Goal: Information Seeking & Learning: Learn about a topic

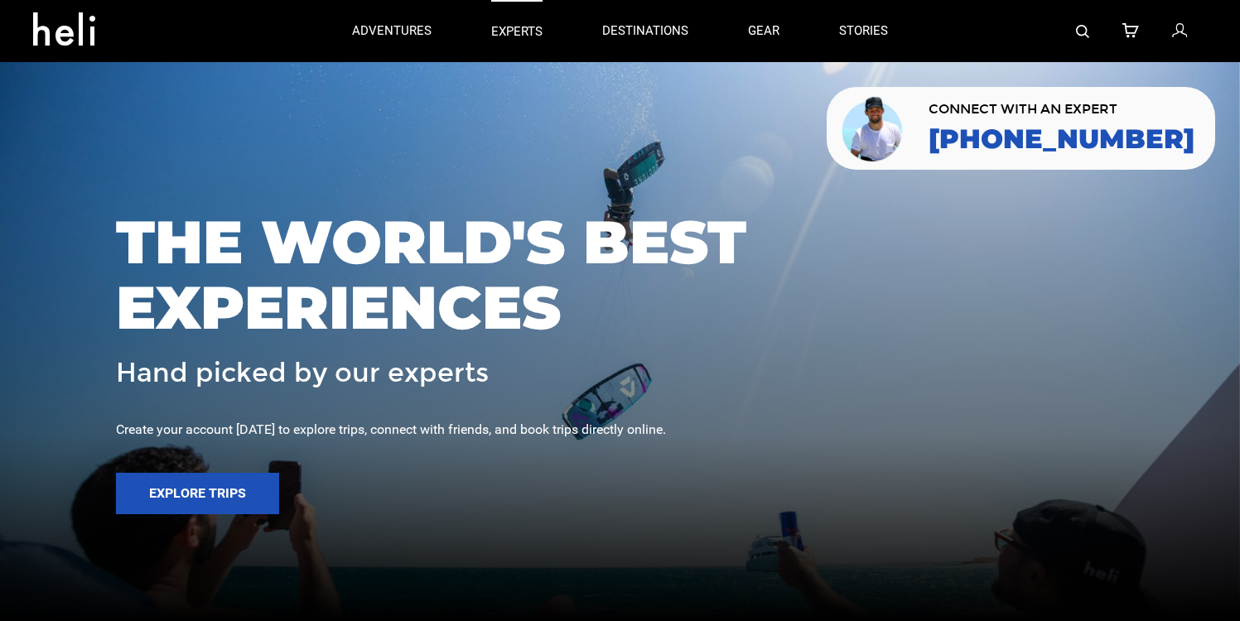
click at [509, 35] on p "experts" at bounding box center [516, 31] width 51 height 17
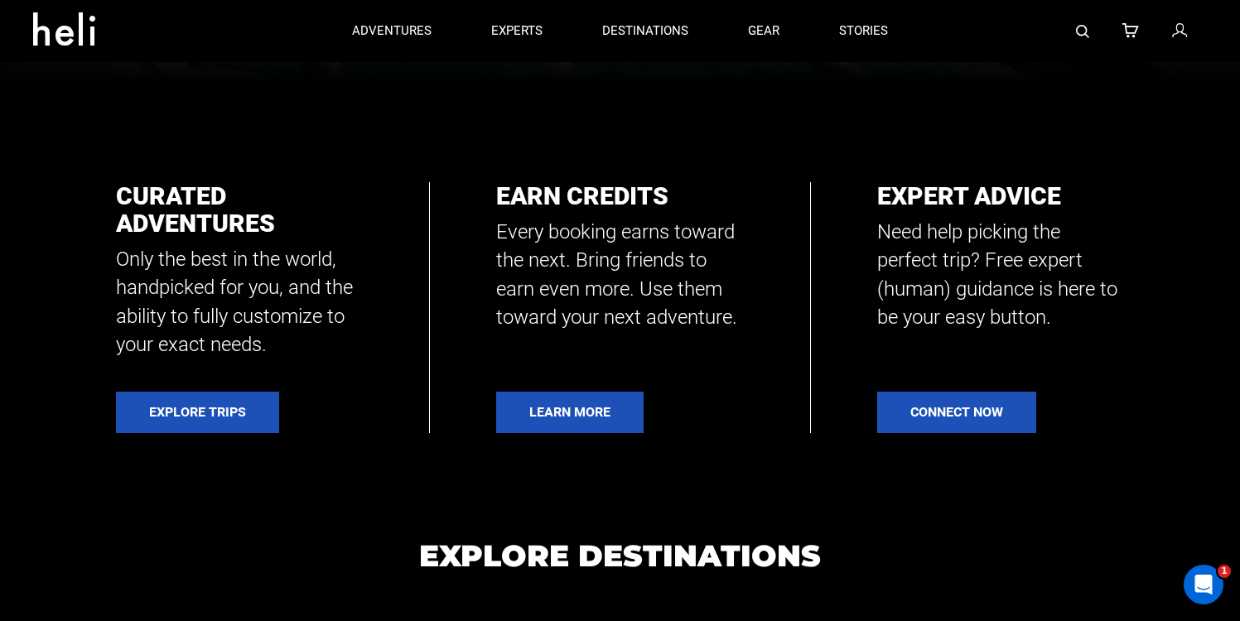
scroll to position [469, 0]
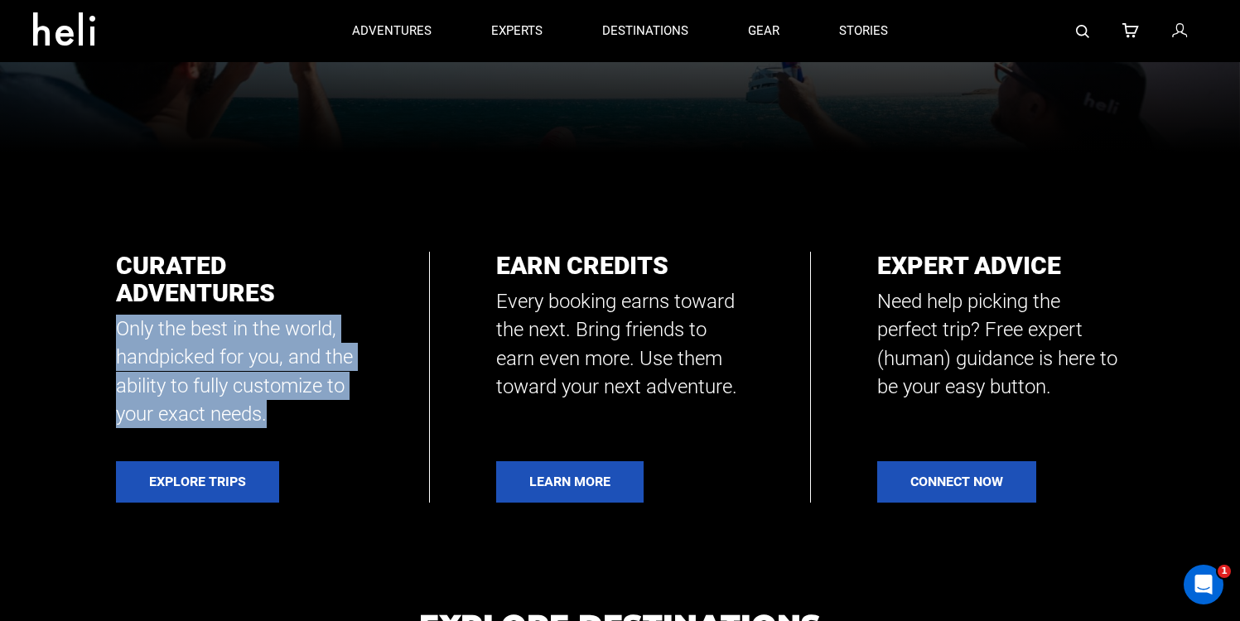
drag, startPoint x: 118, startPoint y: 329, endPoint x: 363, endPoint y: 412, distance: 258.8
click at [363, 412] on div "Curated Adventures Only the best in the world, handpicked for you, and the abil…" at bounding box center [620, 377] width 1008 height 251
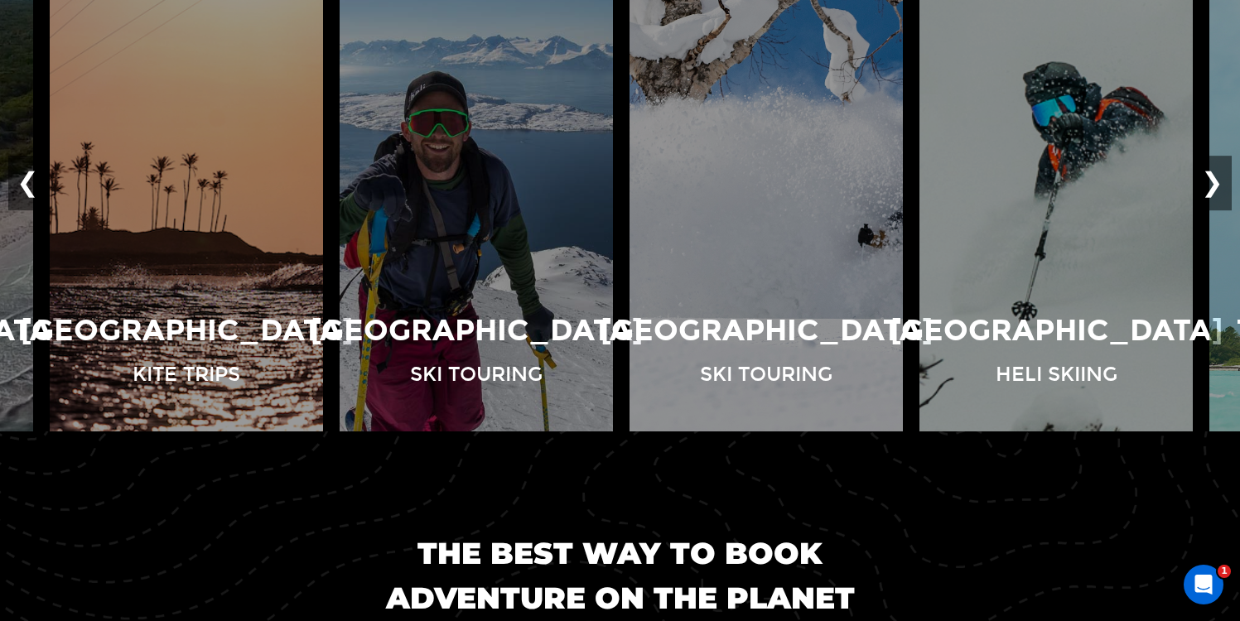
scroll to position [1276, 0]
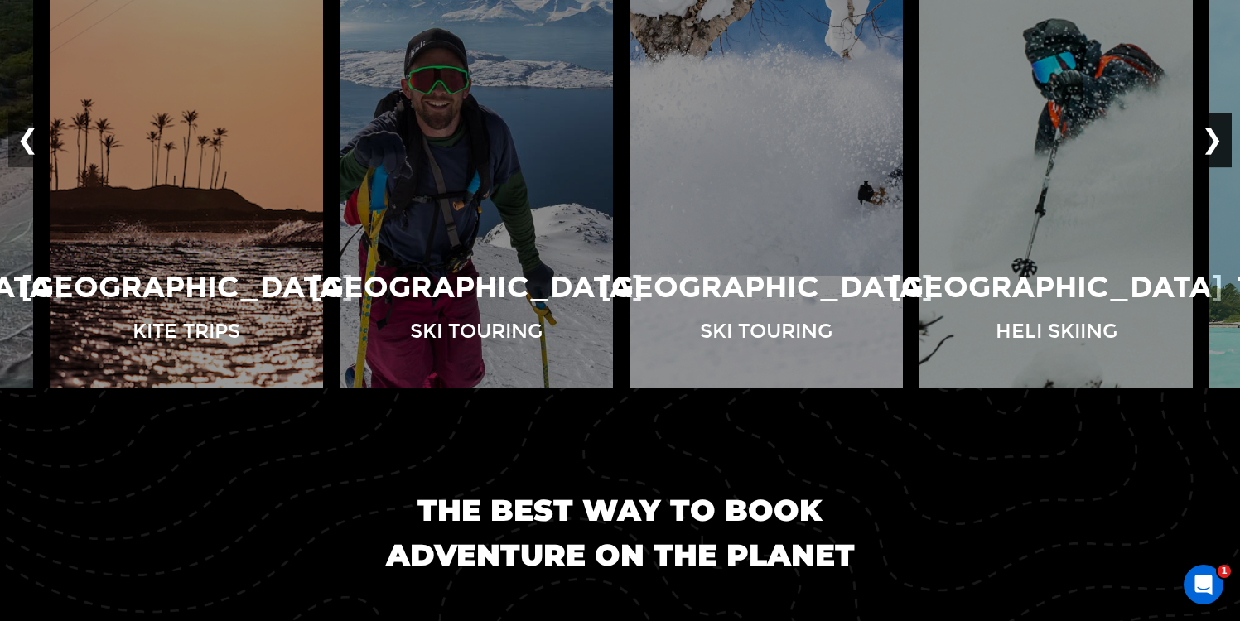
click at [1219, 122] on button "❯" at bounding box center [1212, 140] width 39 height 55
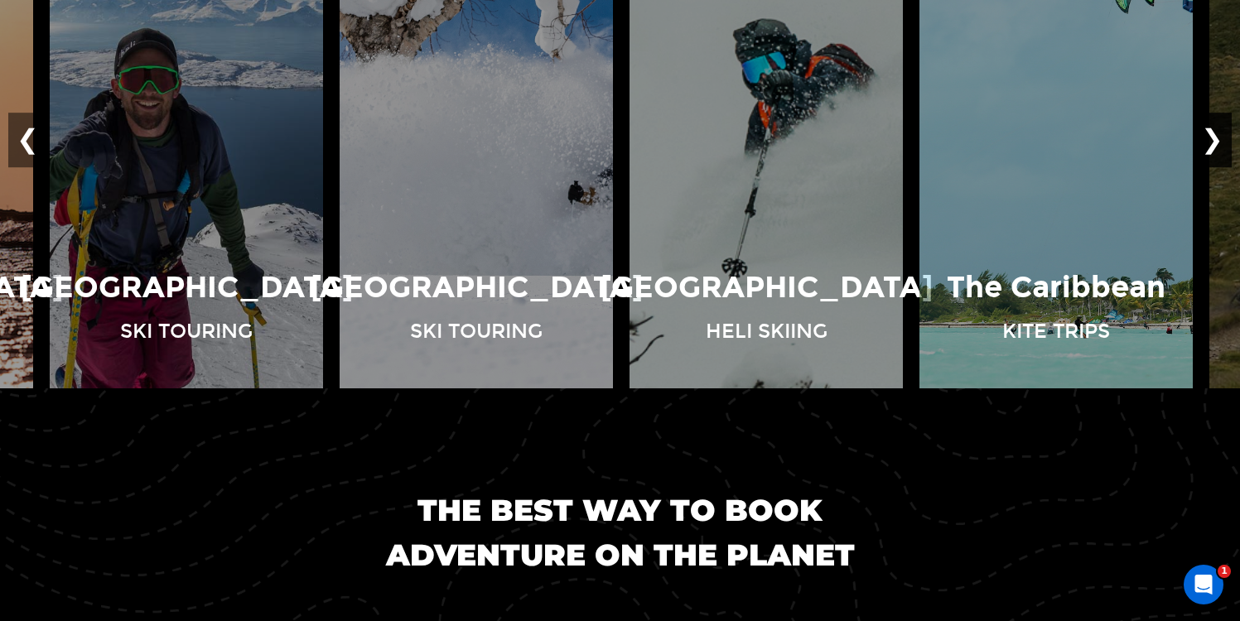
click at [1217, 128] on button "❯" at bounding box center [1212, 140] width 39 height 55
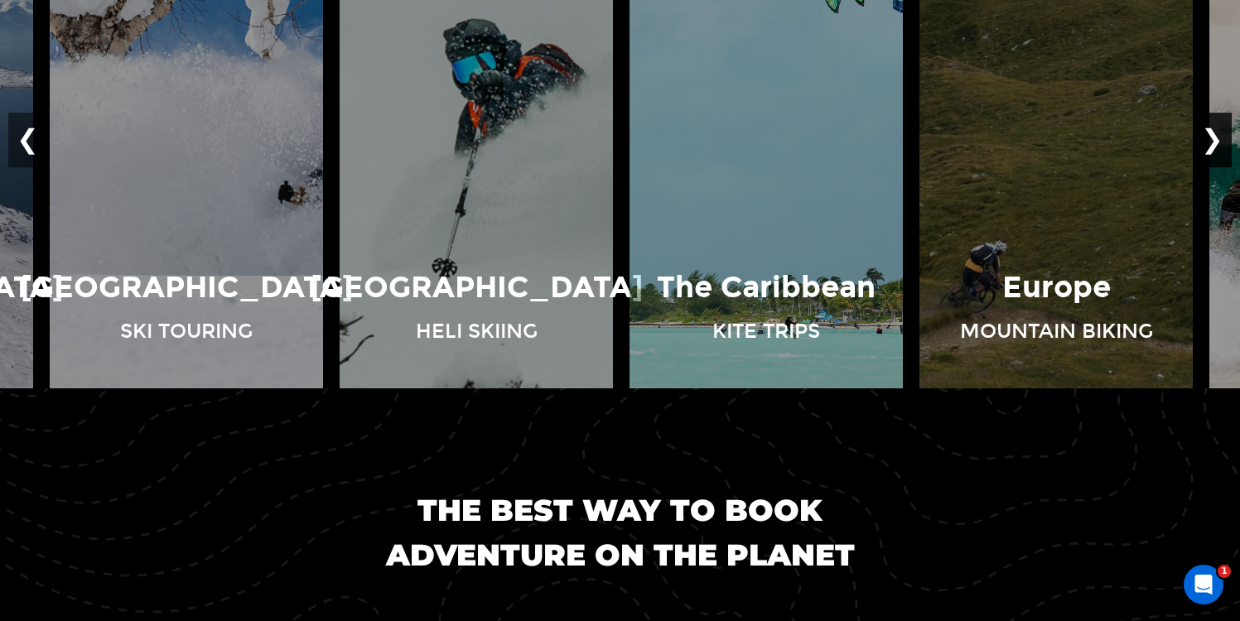
click at [1217, 128] on button "❯" at bounding box center [1212, 140] width 39 height 55
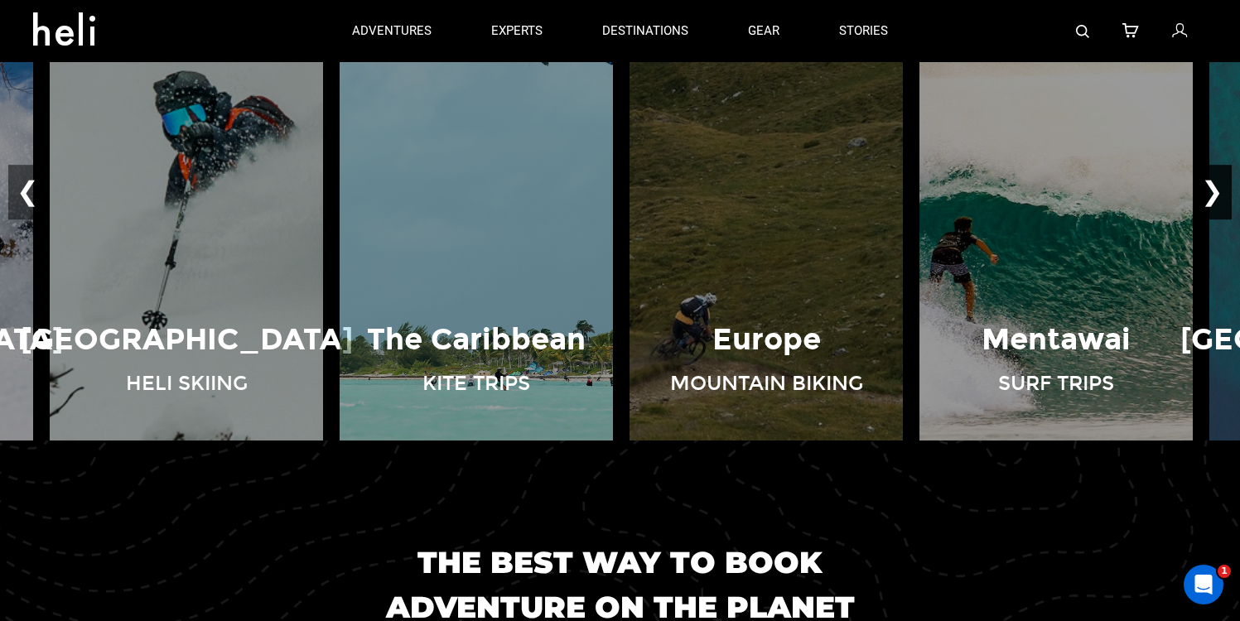
scroll to position [1223, 0]
click at [1215, 181] on button "❯" at bounding box center [1212, 193] width 39 height 55
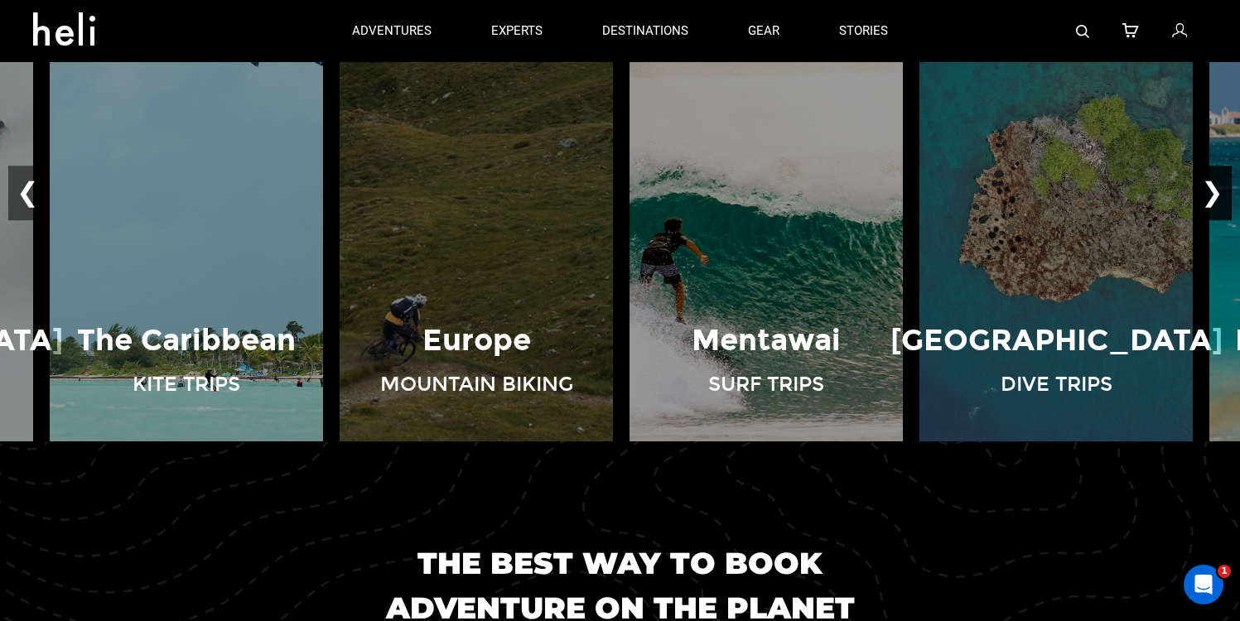
click at [1215, 181] on button "❯" at bounding box center [1212, 193] width 39 height 55
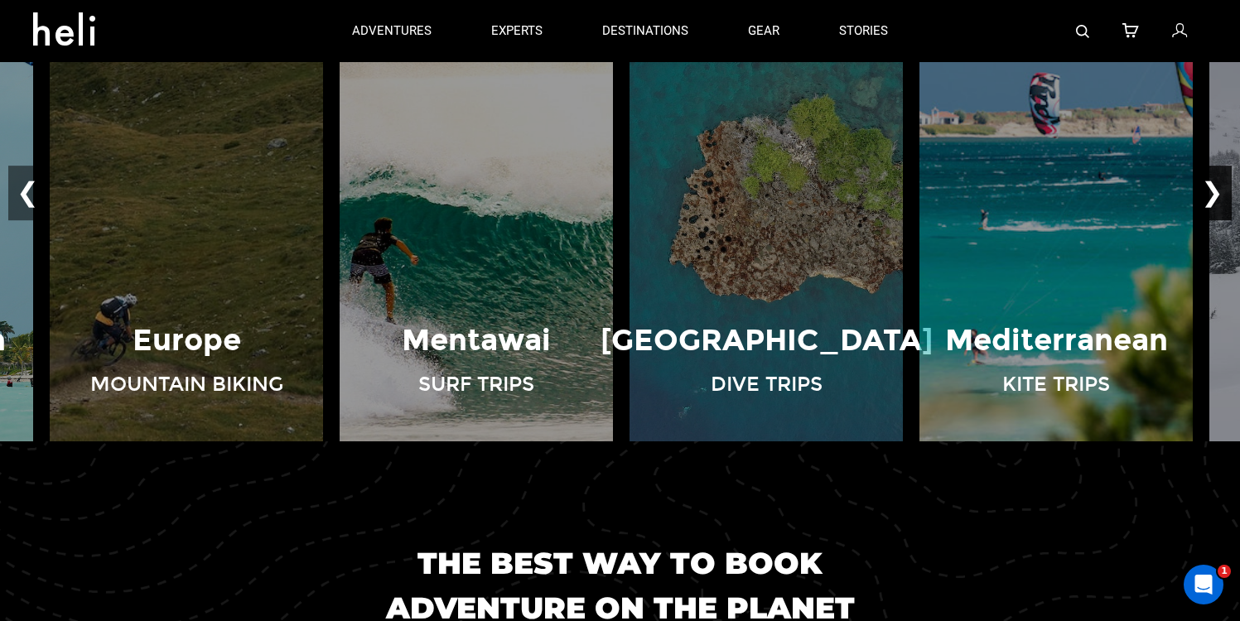
click at [1215, 181] on button "❯" at bounding box center [1212, 193] width 39 height 55
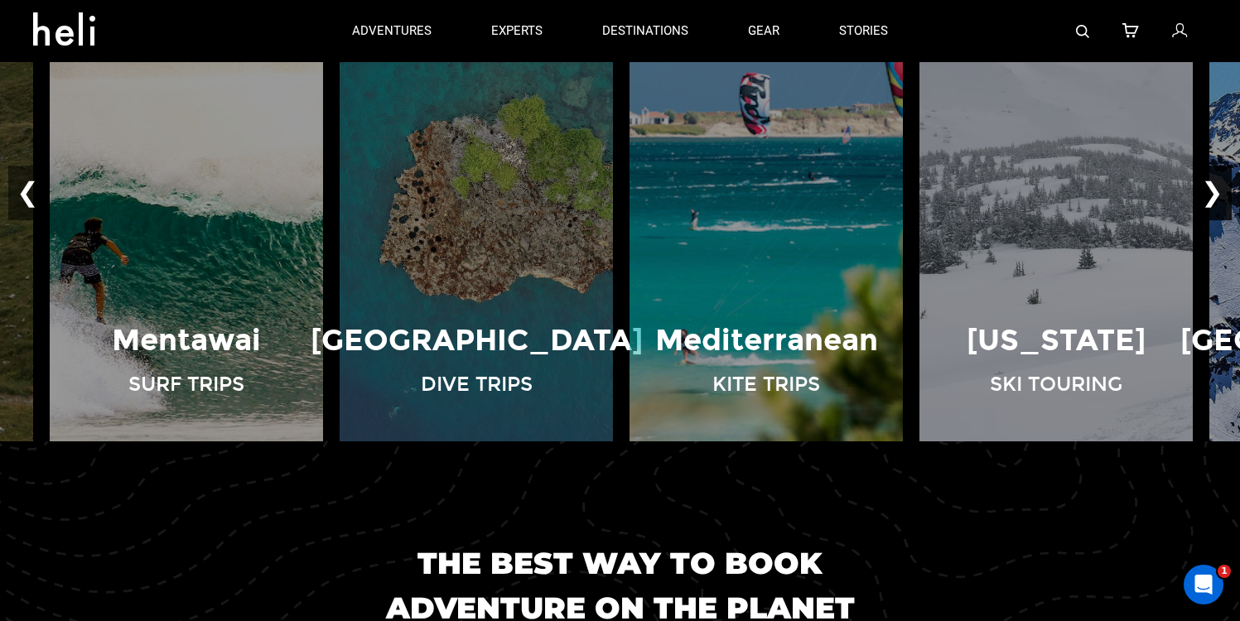
click at [1227, 195] on button "❯" at bounding box center [1212, 193] width 39 height 55
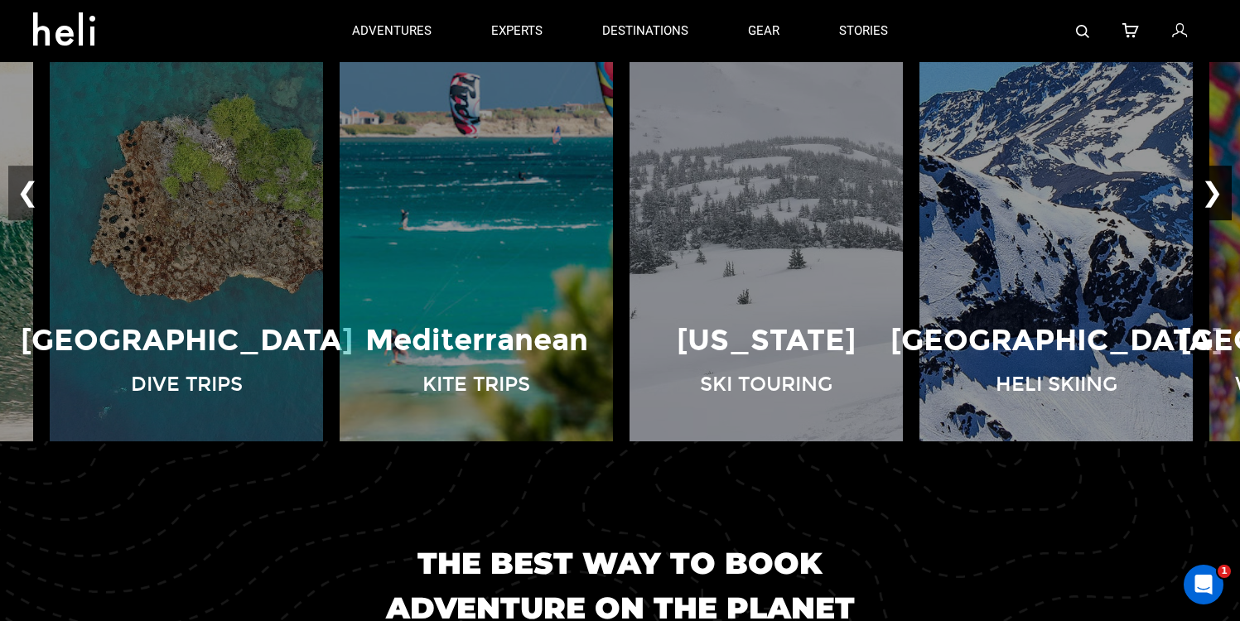
click at [1227, 195] on button "❯" at bounding box center [1212, 193] width 39 height 55
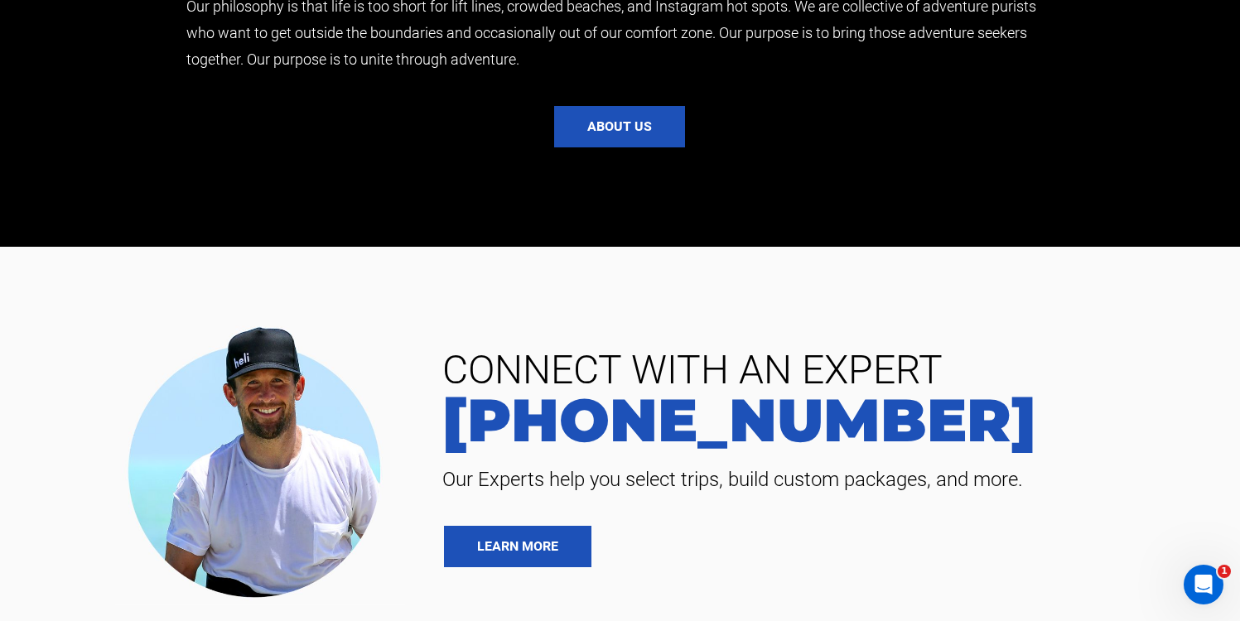
scroll to position [3618, 0]
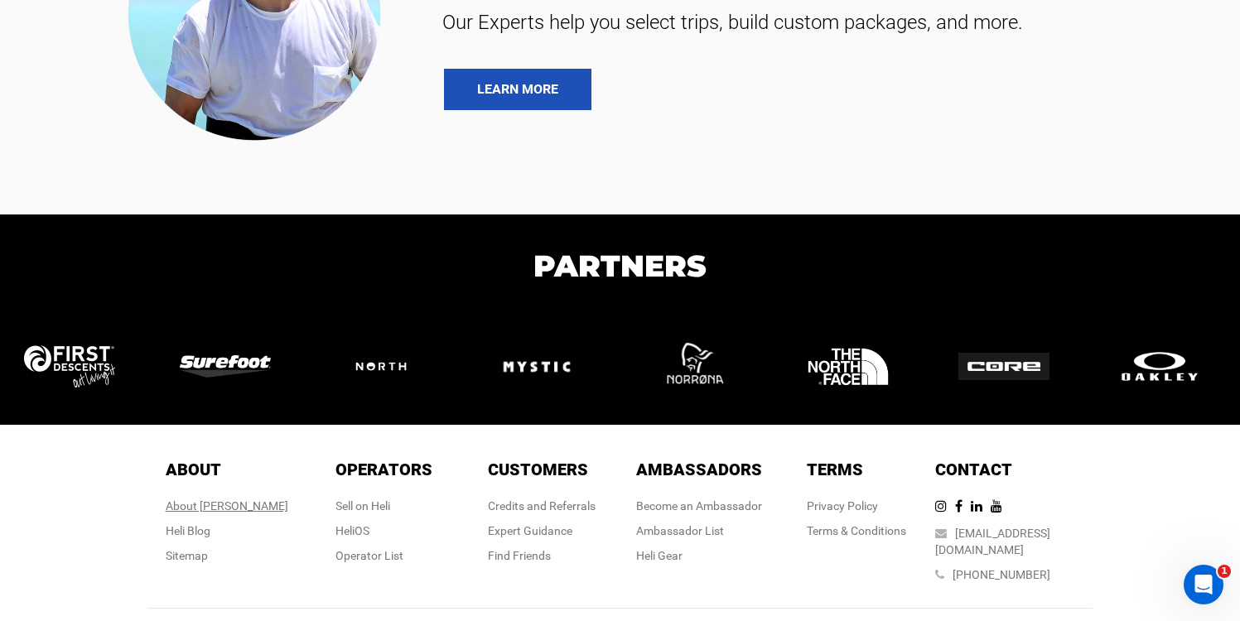
click at [229, 505] on div "About [PERSON_NAME]" at bounding box center [227, 506] width 123 height 17
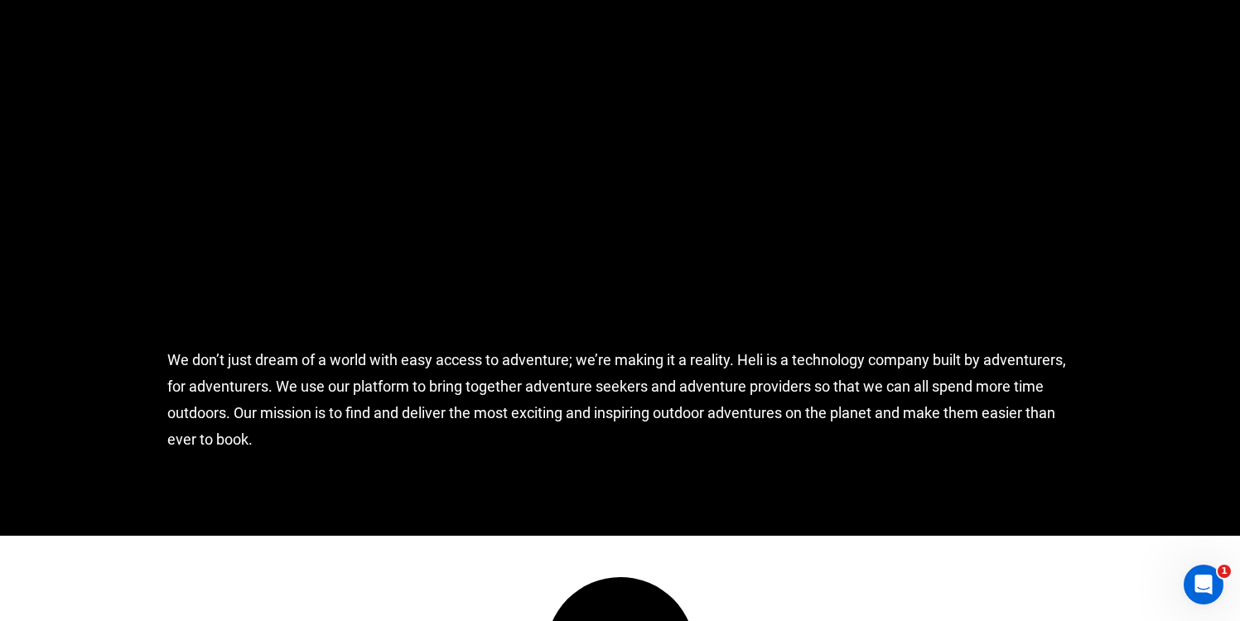
scroll to position [1305, 0]
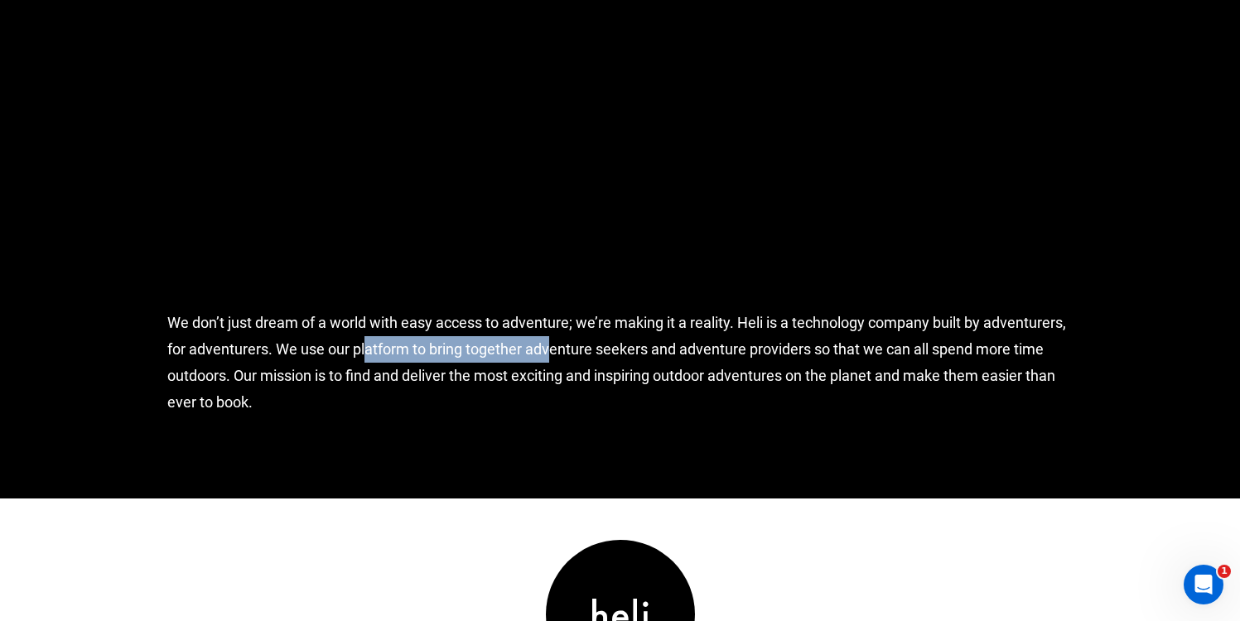
drag, startPoint x: 280, startPoint y: 347, endPoint x: 465, endPoint y: 336, distance: 185.1
click at [465, 336] on div "We don’t just dream of a world with easy access to adventure; we’re making it a…" at bounding box center [620, 383] width 930 height 230
click at [371, 353] on div "We don’t just dream of a world with easy access to adventure; we’re making it a…" at bounding box center [620, 383] width 930 height 230
drag, startPoint x: 328, startPoint y: 347, endPoint x: 539, endPoint y: 353, distance: 211.3
click at [539, 353] on div "We don’t just dream of a world with easy access to adventure; we’re making it a…" at bounding box center [620, 383] width 930 height 230
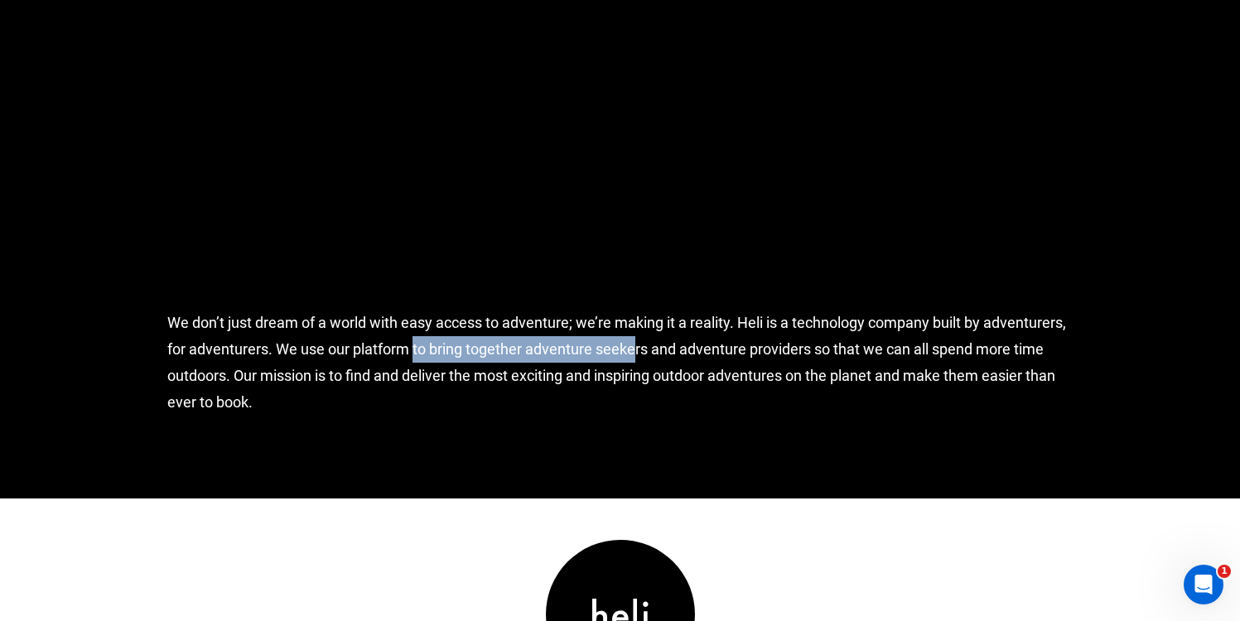
click at [447, 345] on div "We don’t just dream of a world with easy access to adventure; we’re making it a…" at bounding box center [620, 383] width 930 height 230
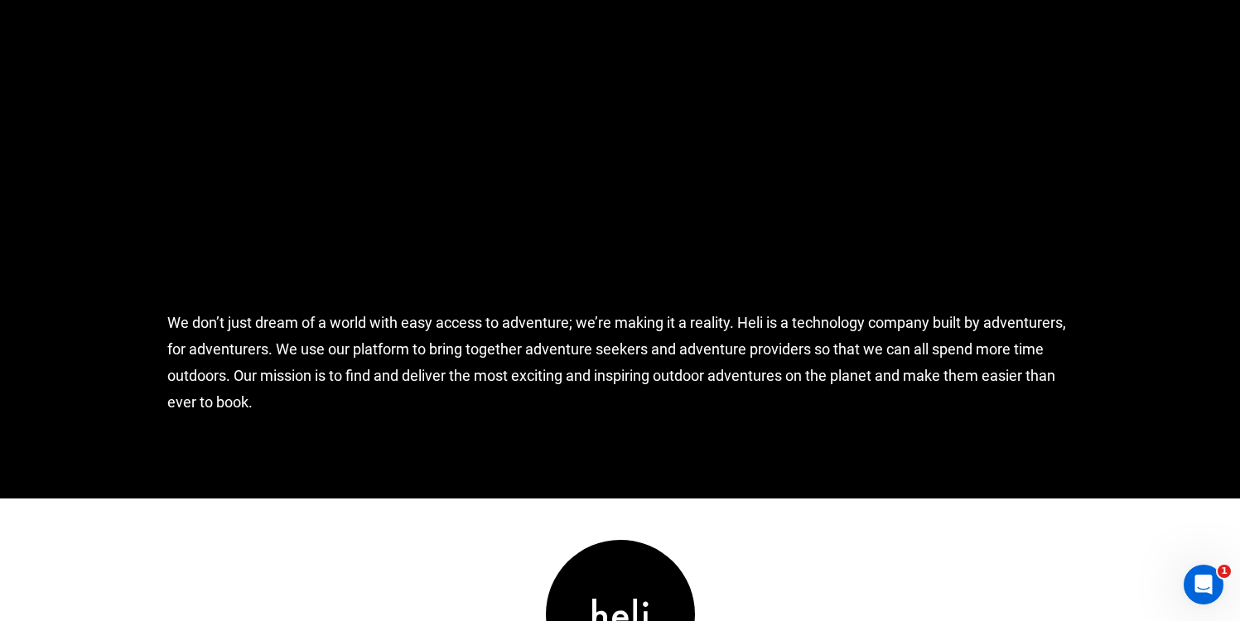
click at [427, 350] on div "We don’t just dream of a world with easy access to adventure; we’re making it a…" at bounding box center [620, 383] width 930 height 230
click at [430, 348] on div "We don’t just dream of a world with easy access to adventure; we’re making it a…" at bounding box center [620, 383] width 930 height 230
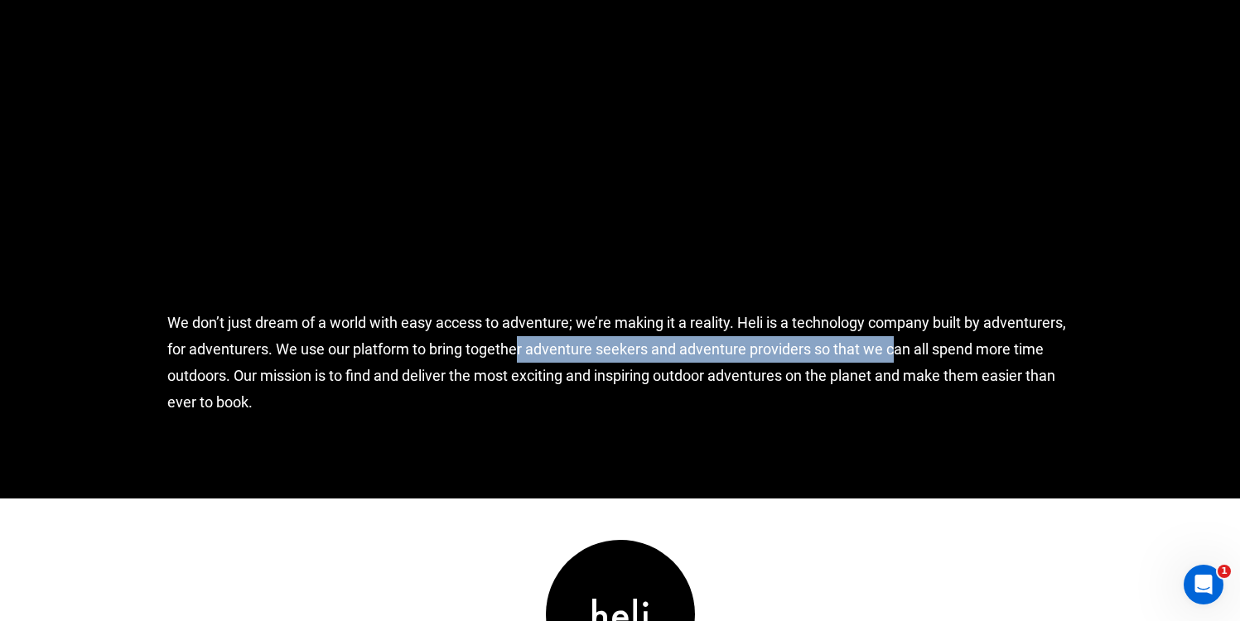
drag, startPoint x: 430, startPoint y: 348, endPoint x: 811, endPoint y: 353, distance: 381.1
click at [811, 353] on div "We don’t just dream of a world with easy access to adventure; we’re making it a…" at bounding box center [620, 383] width 930 height 230
copy div "bring together adventure seekers and adventure providers"
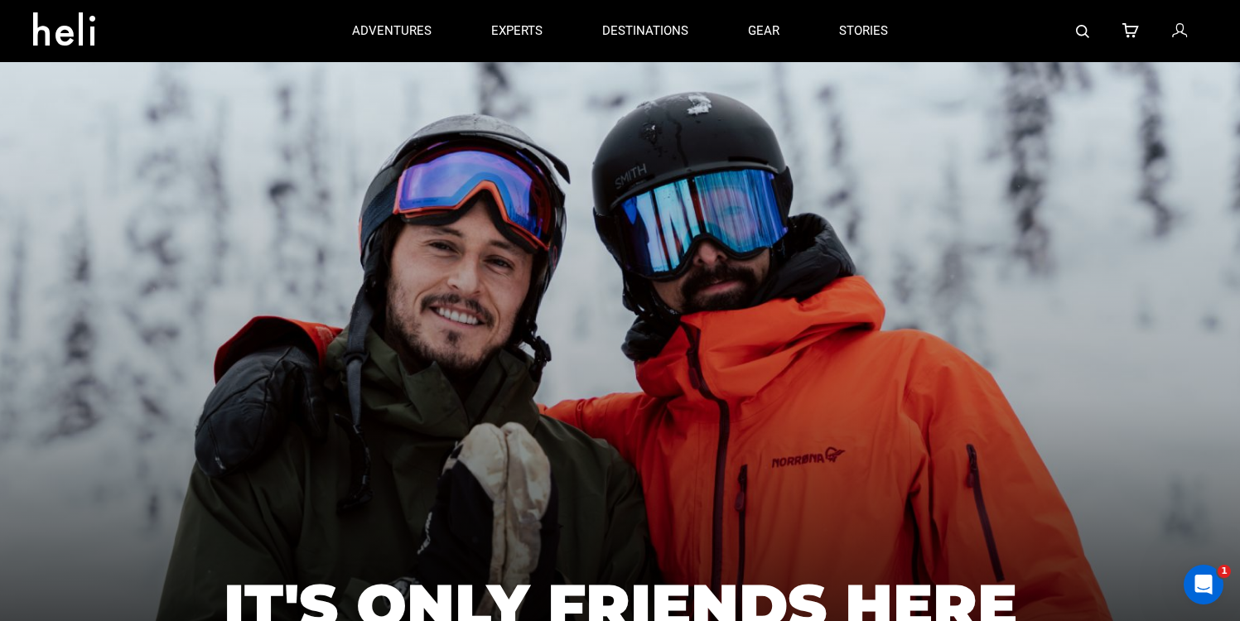
scroll to position [0, 0]
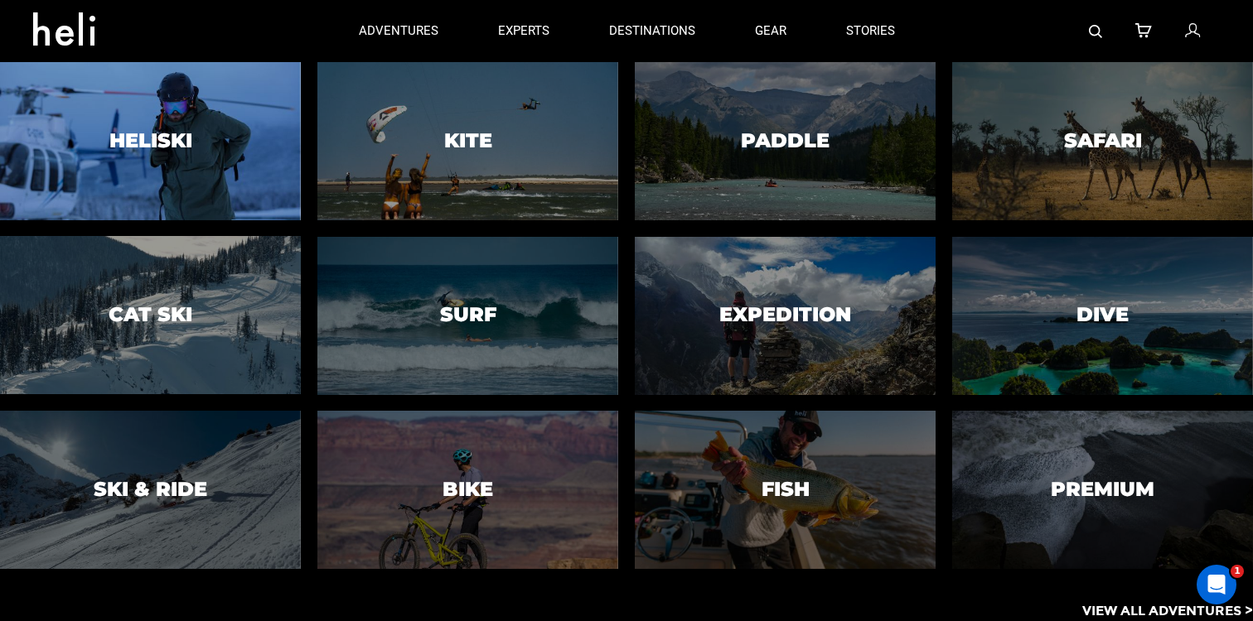
click at [118, 110] on div at bounding box center [150, 141] width 307 height 162
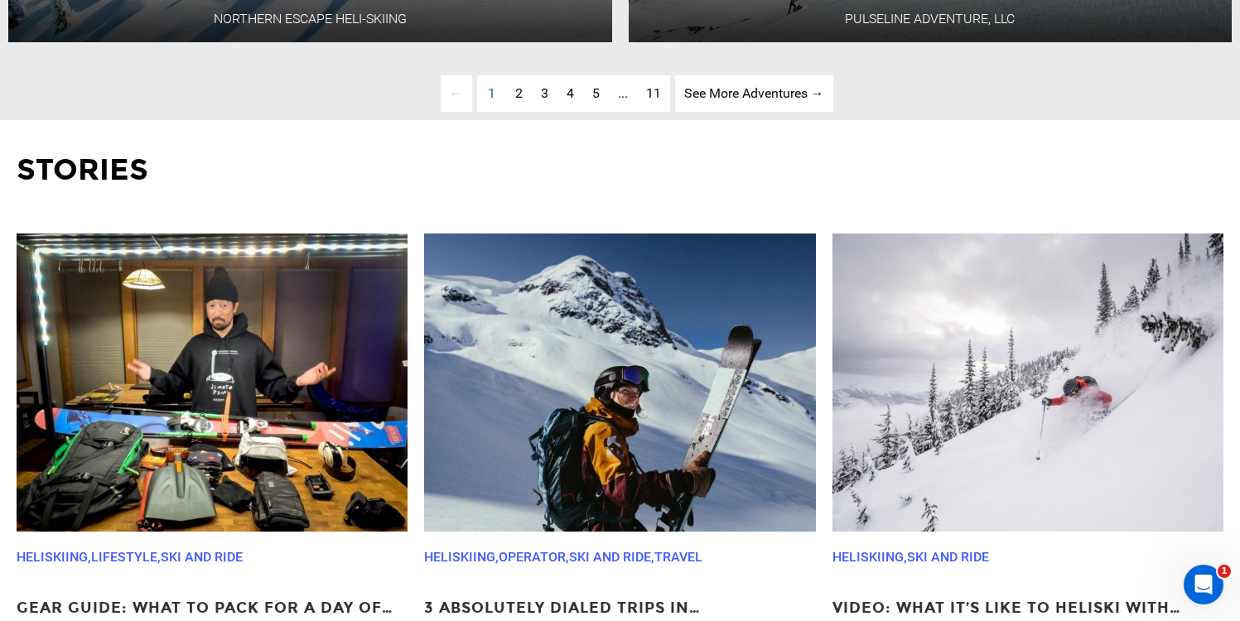
scroll to position [4951, 0]
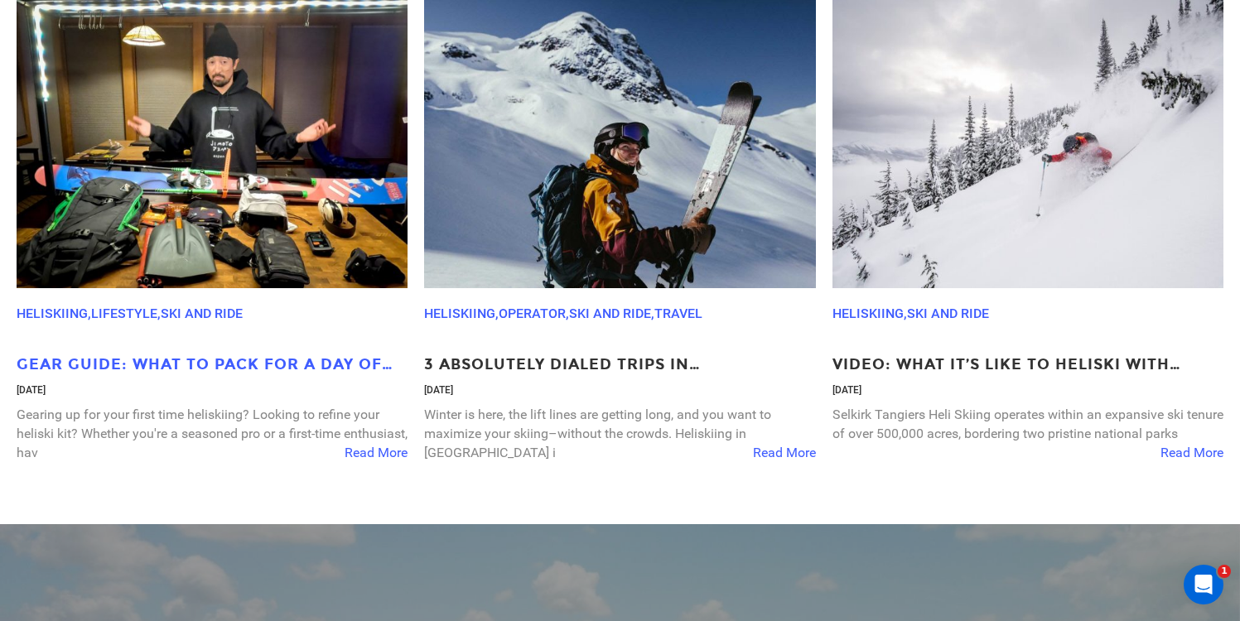
click at [117, 376] on p "Gear Guide: What To Pack For A Day Of Heliskiing & Backcountry Skiing" at bounding box center [212, 366] width 391 height 22
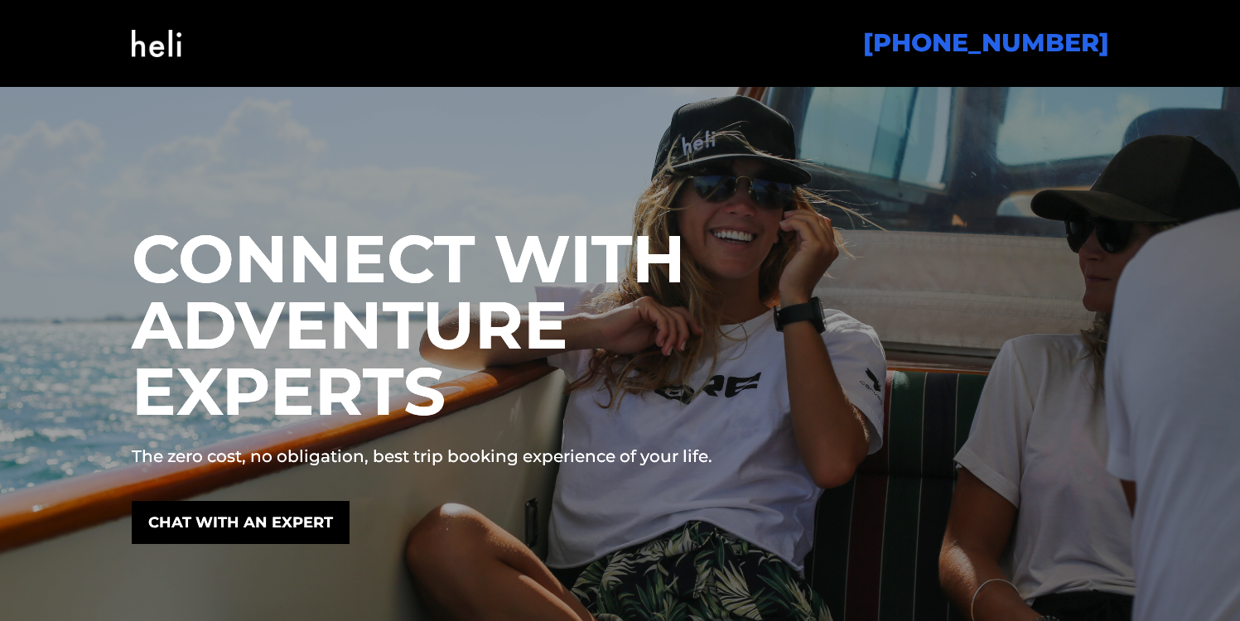
click at [129, 41] on div "[PHONE_NUMBER]" at bounding box center [620, 43] width 1011 height 67
